Goal: Task Accomplishment & Management: Manage account settings

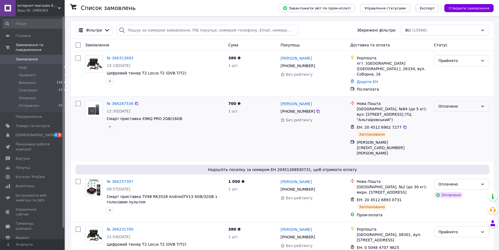
click at [446, 103] on div "Оплачено" at bounding box center [458, 106] width 40 height 6
click at [443, 142] on li "Отправлен" at bounding box center [461, 142] width 55 height 10
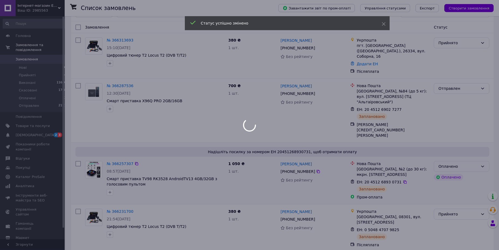
scroll to position [55, 0]
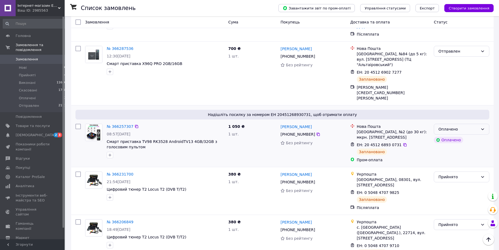
click at [476, 126] on div "Оплачено" at bounding box center [458, 129] width 40 height 6
click at [457, 154] on li "Отправлен" at bounding box center [461, 154] width 55 height 10
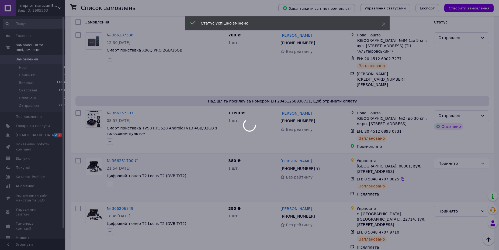
scroll to position [110, 0]
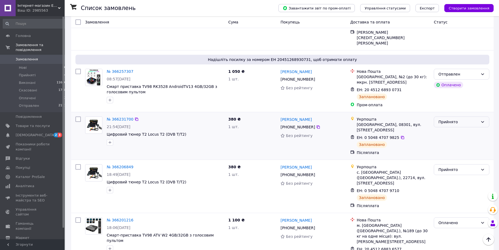
click at [460, 119] on div "Прийнято" at bounding box center [458, 122] width 40 height 6
click at [445, 147] on li "Отправлен" at bounding box center [461, 147] width 55 height 10
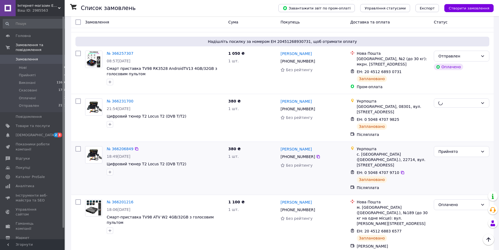
scroll to position [137, 0]
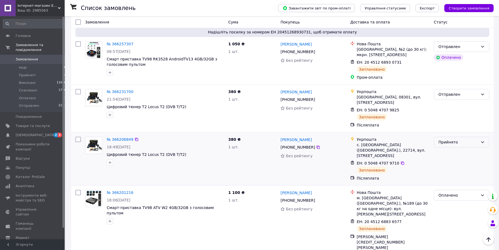
click at [450, 139] on div "Прийнято" at bounding box center [458, 142] width 40 height 6
click at [442, 163] on li "Отправлен" at bounding box center [461, 161] width 55 height 10
click at [444, 192] on div "Оплачено" at bounding box center [458, 195] width 40 height 6
click at [442, 210] on li "Отправлен" at bounding box center [461, 209] width 55 height 10
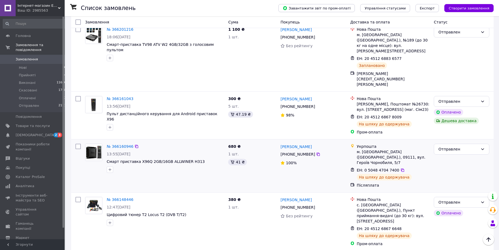
scroll to position [439, 0]
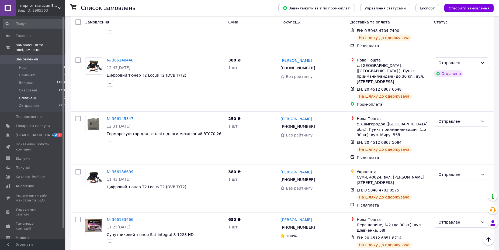
click at [28, 96] on span "Оплачені" at bounding box center [27, 98] width 17 height 5
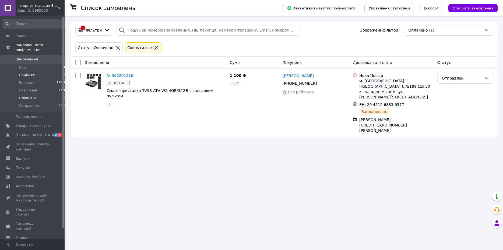
click at [29, 73] on span "Прийняті" at bounding box center [27, 75] width 17 height 5
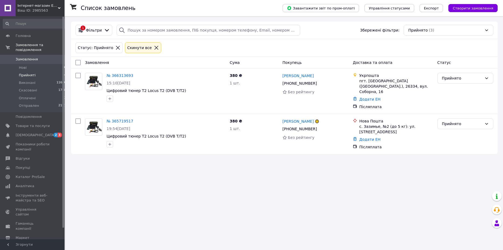
click at [33, 57] on span "Замовлення" at bounding box center [27, 59] width 22 height 5
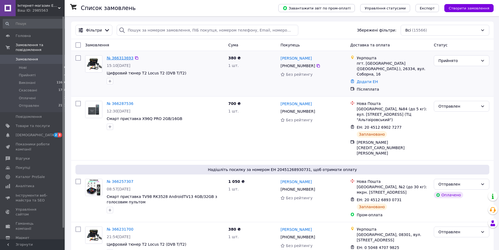
click at [117, 58] on link "№ 366313693" at bounding box center [120, 58] width 27 height 4
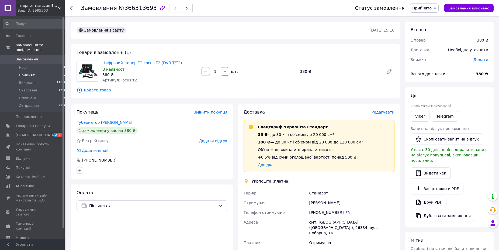
click at [27, 73] on span "Прийняті" at bounding box center [27, 75] width 17 height 5
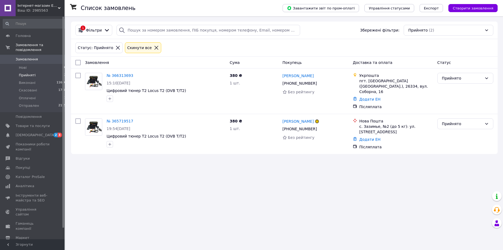
click at [27, 57] on span "Замовлення" at bounding box center [27, 59] width 22 height 5
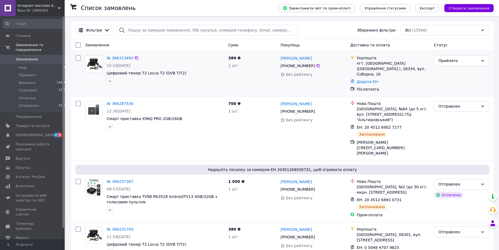
click at [119, 55] on div "№ 366313693" at bounding box center [120, 58] width 28 height 6
click at [118, 58] on link "№ 366313693" at bounding box center [120, 58] width 27 height 4
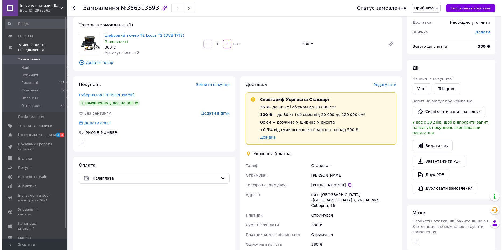
scroll to position [55, 0]
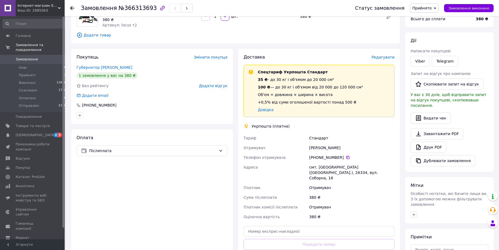
click at [383, 59] on span "Редагувати" at bounding box center [382, 57] width 23 height 4
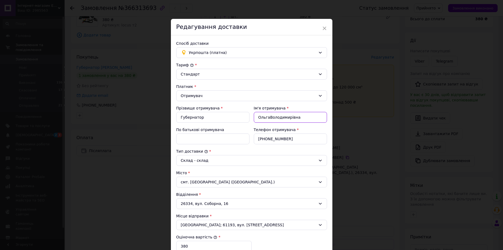
drag, startPoint x: 267, startPoint y: 119, endPoint x: 295, endPoint y: 120, distance: 28.0
click at [295, 120] on input "ОльгаВолодимирівна" at bounding box center [290, 117] width 73 height 11
click at [296, 119] on input "ОльгаВолодимирівна" at bounding box center [290, 117] width 73 height 11
drag, startPoint x: 266, startPoint y: 117, endPoint x: 300, endPoint y: 115, distance: 34.2
click at [300, 115] on input "ОльгаВолодимирівна" at bounding box center [290, 117] width 73 height 11
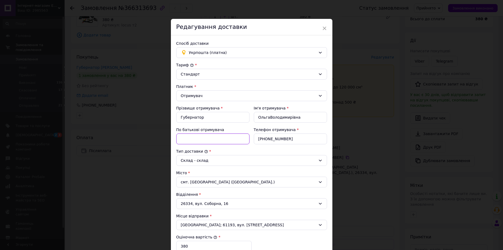
click at [188, 137] on input "По батькові отримувача" at bounding box center [212, 138] width 73 height 11
paste input "Володимирівна"
type input "Володимирівна"
drag, startPoint x: 267, startPoint y: 117, endPoint x: 303, endPoint y: 116, distance: 36.6
click at [303, 116] on input "ОльгаВолодимирівна" at bounding box center [290, 117] width 73 height 11
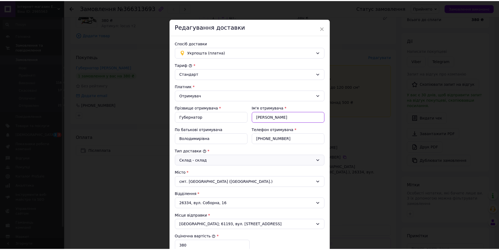
scroll to position [131, 0]
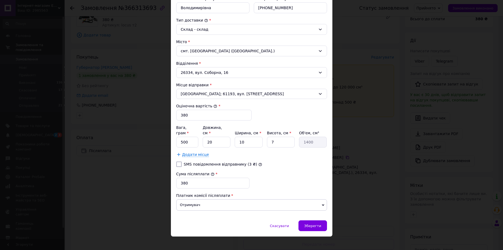
type input "Ольга"
drag, startPoint x: 176, startPoint y: 139, endPoint x: 195, endPoint y: 138, distance: 20.0
click at [195, 138] on input "500" at bounding box center [187, 141] width 22 height 11
type input "380"
click at [307, 222] on div "Зберегти" at bounding box center [313, 225] width 28 height 11
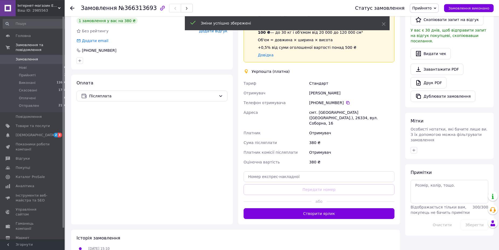
scroll to position [110, 0]
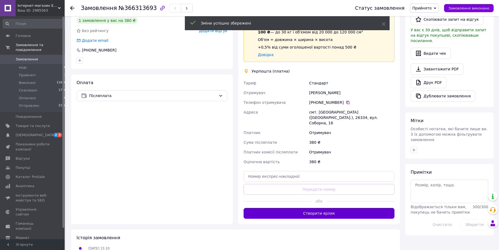
click at [325, 208] on button "Створити ярлик" at bounding box center [318, 213] width 151 height 11
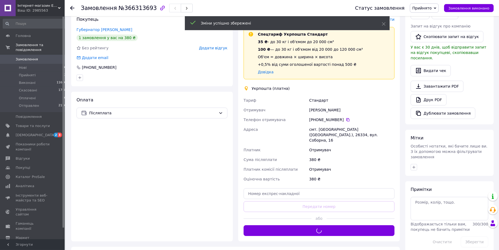
scroll to position [82, 0]
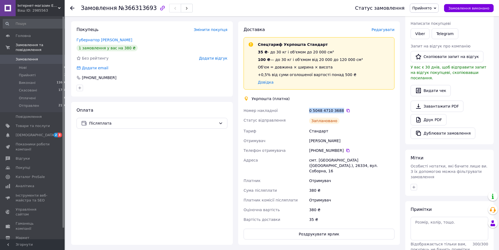
drag, startPoint x: 309, startPoint y: 109, endPoint x: 338, endPoint y: 109, distance: 28.5
click at [338, 109] on div "0 5048 4710 3688" at bounding box center [351, 110] width 85 height 5
copy div "0 5048 4710 3688"
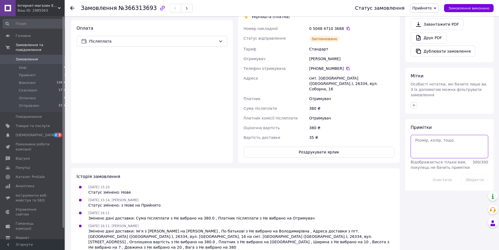
click at [425, 139] on textarea at bounding box center [449, 146] width 78 height 23
paste textarea "0 5048 4710 3688"
type textarea "Укр 0 5048 4710 3688"
click at [472, 174] on button "Зберегти" at bounding box center [473, 179] width 27 height 11
click at [30, 57] on span "Замовлення" at bounding box center [27, 59] width 22 height 5
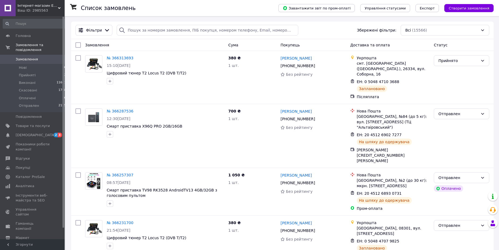
click at [178, 8] on div "Список замовлень" at bounding box center [174, 8] width 187 height 16
